Goal: Information Seeking & Learning: Learn about a topic

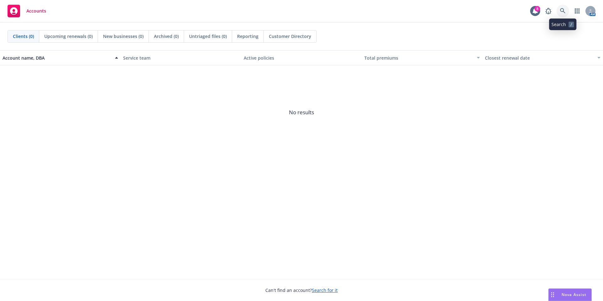
click at [563, 11] on icon at bounding box center [563, 11] width 6 height 6
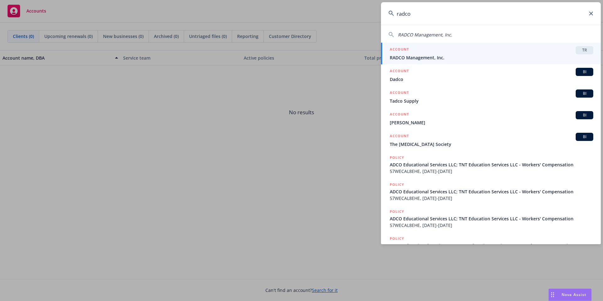
type input "radco"
click at [509, 54] on div "ACCOUNT TR" at bounding box center [492, 50] width 204 height 8
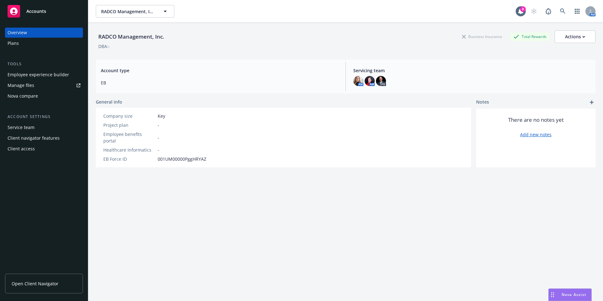
click at [57, 77] on div "Employee experience builder" at bounding box center [39, 75] width 62 height 10
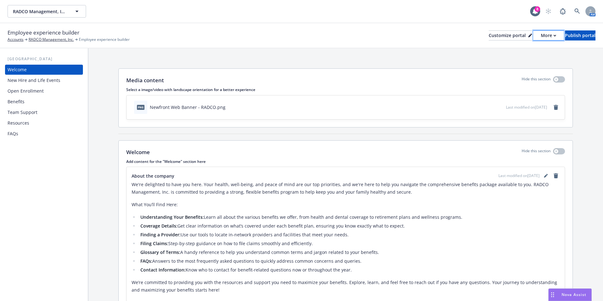
click at [541, 34] on div "More" at bounding box center [548, 35] width 15 height 9
click at [525, 49] on link "Copy preview link" at bounding box center [515, 49] width 57 height 13
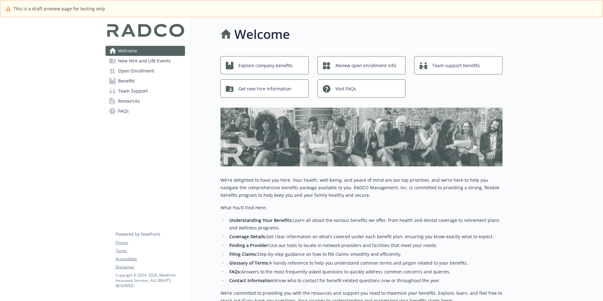
scroll to position [1, 0]
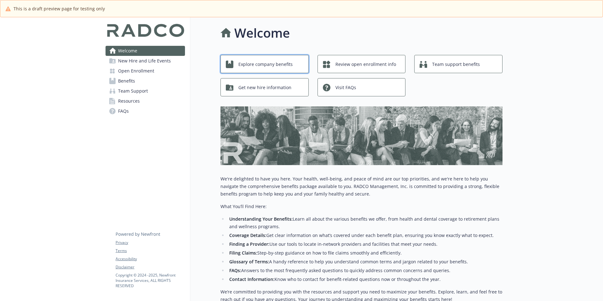
click at [275, 66] on span "Explore company benefits" at bounding box center [265, 64] width 54 height 12
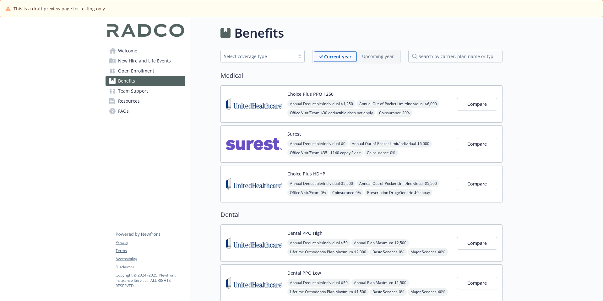
click at [257, 108] on img at bounding box center [254, 104] width 57 height 27
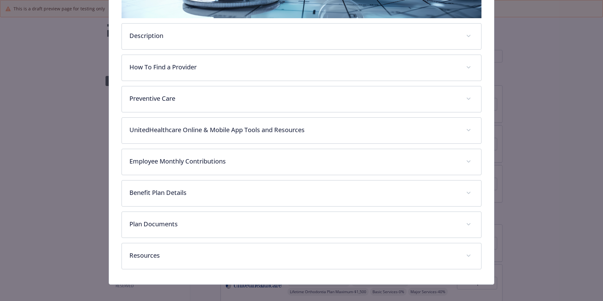
scroll to position [166, 0]
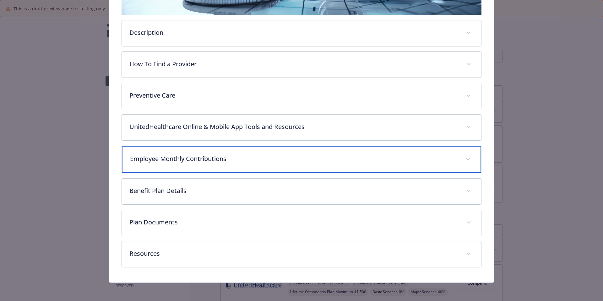
click at [224, 160] on p "Employee Monthly Contributions" at bounding box center [294, 158] width 328 height 9
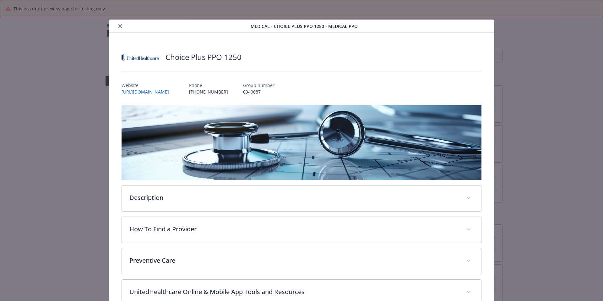
scroll to position [0, 0]
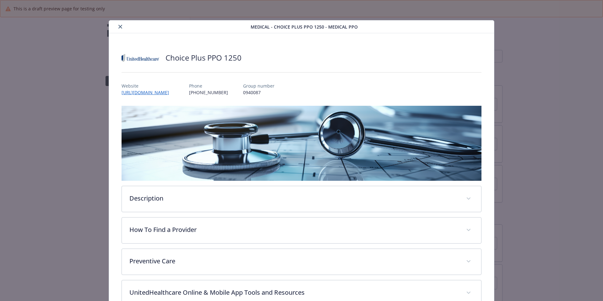
click at [122, 25] on button "close" at bounding box center [121, 27] width 8 height 8
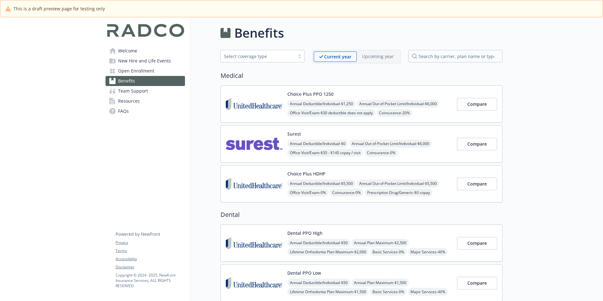
click at [259, 186] on img at bounding box center [254, 184] width 57 height 27
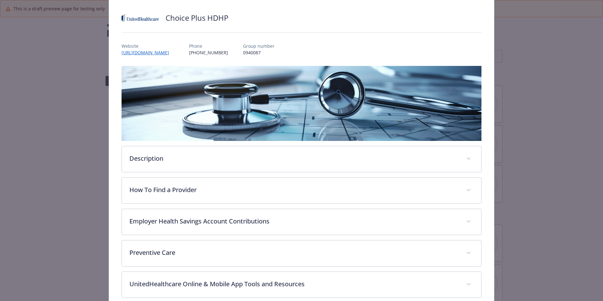
scroll to position [152, 0]
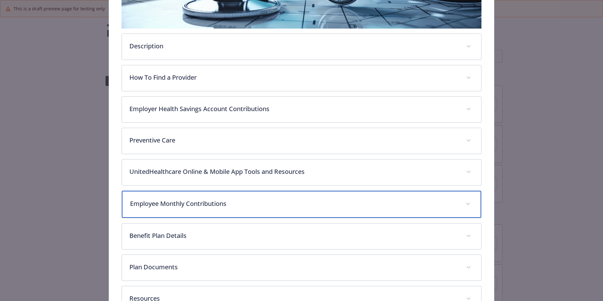
click at [189, 210] on div "Employee Monthly Contributions" at bounding box center [302, 204] width 360 height 27
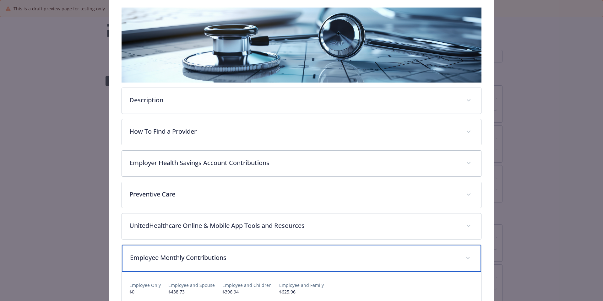
scroll to position [0, 0]
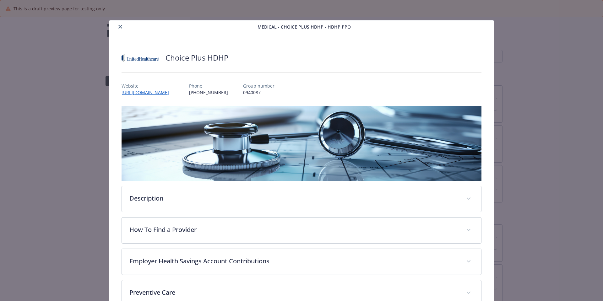
click at [121, 29] on button "close" at bounding box center [121, 27] width 8 height 8
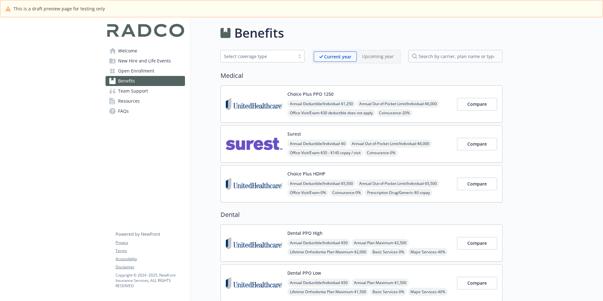
click at [262, 149] on img at bounding box center [254, 144] width 57 height 27
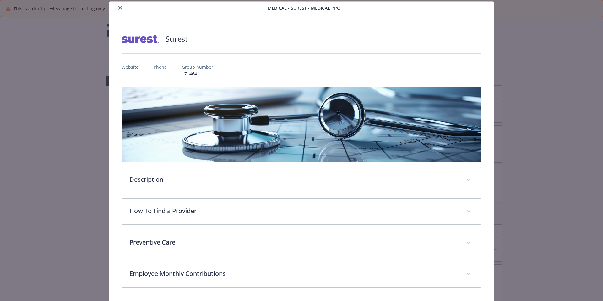
scroll to position [134, 0]
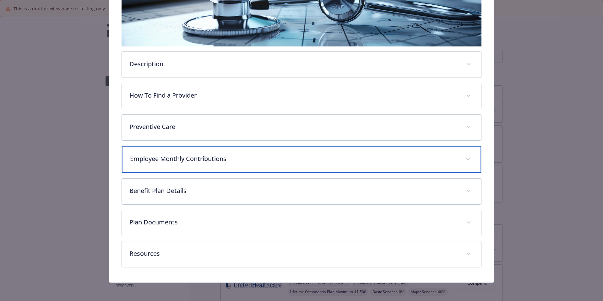
click at [176, 157] on p "Employee Monthly Contributions" at bounding box center [294, 158] width 328 height 9
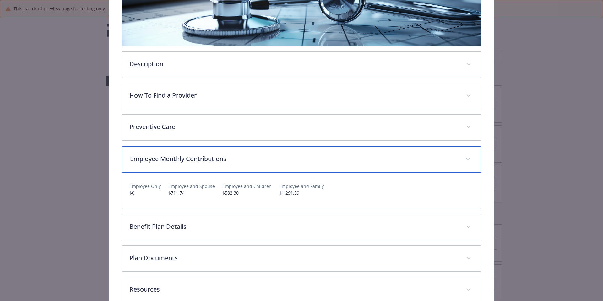
scroll to position [0, 0]
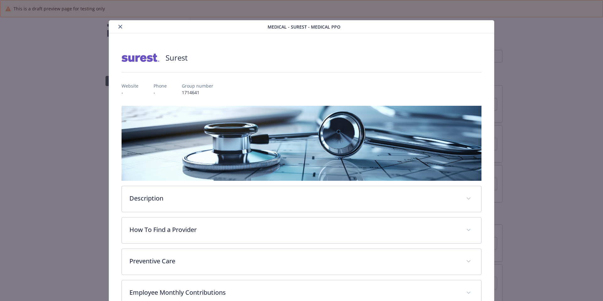
click at [120, 26] on icon "close" at bounding box center [120, 27] width 4 height 4
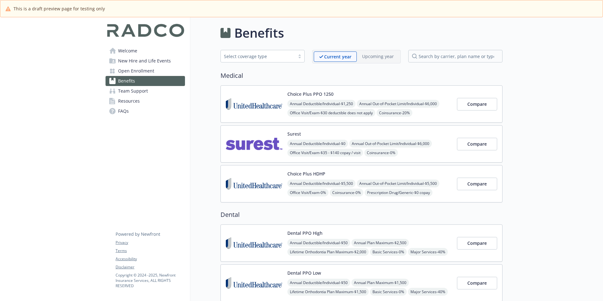
click at [252, 99] on img at bounding box center [254, 104] width 57 height 27
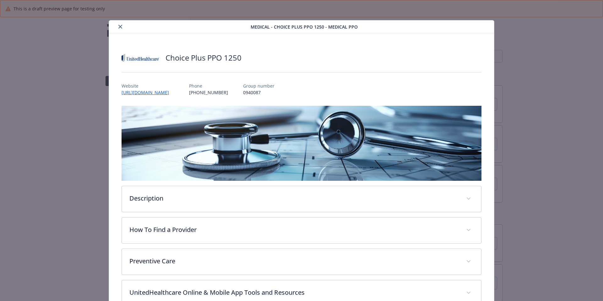
scroll to position [19, 0]
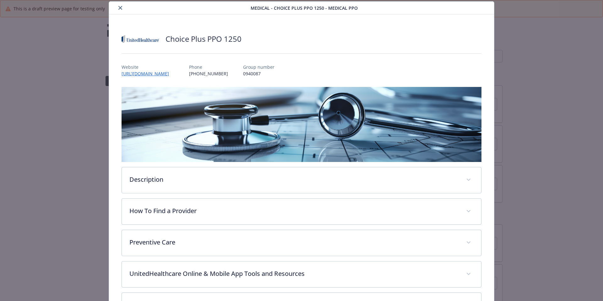
click at [118, 6] on icon "close" at bounding box center [120, 8] width 4 height 4
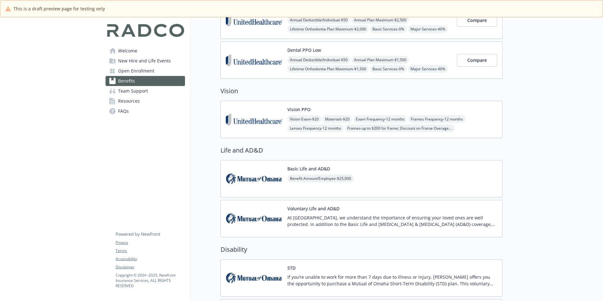
click at [251, 184] on img at bounding box center [254, 179] width 57 height 27
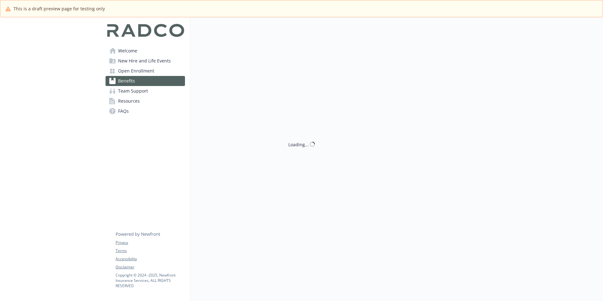
scroll to position [21, 0]
